Goal: Check status: Check status

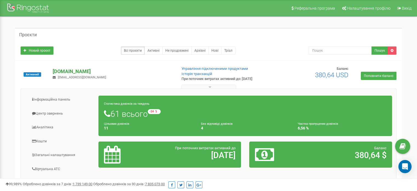
click at [73, 70] on p "[DOMAIN_NAME]" at bounding box center [113, 71] width 120 height 7
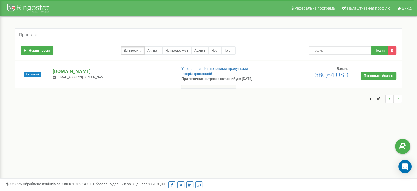
click at [70, 70] on p "[DOMAIN_NAME]" at bounding box center [113, 71] width 120 height 7
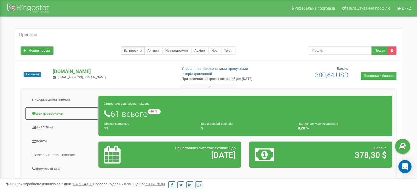
click at [47, 113] on link "Центр звернень" at bounding box center [62, 113] width 74 height 13
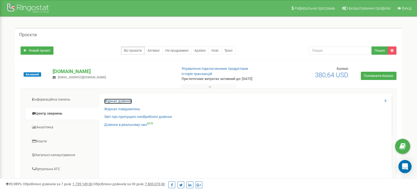
click at [120, 101] on link "Журнал дзвінків" at bounding box center [118, 100] width 28 height 5
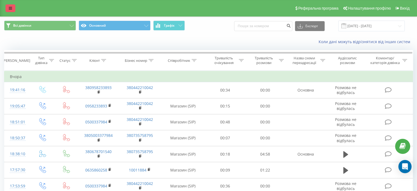
click at [10, 6] on icon at bounding box center [10, 8] width 3 height 4
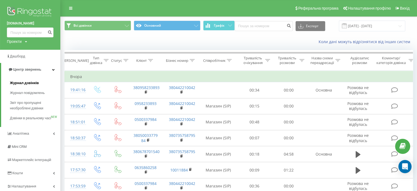
click at [23, 83] on span "Журнал дзвінків" at bounding box center [24, 82] width 29 height 5
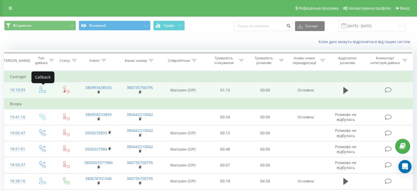
click at [39, 91] on icon at bounding box center [42, 89] width 7 height 7
click at [390, 89] on icon at bounding box center [388, 90] width 7 height 6
click at [40, 90] on icon at bounding box center [42, 89] width 7 height 7
click at [40, 91] on icon at bounding box center [42, 89] width 7 height 7
